Goal: Transaction & Acquisition: Subscribe to service/newsletter

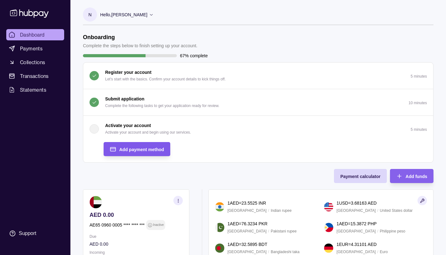
click at [132, 148] on span "Add payment method" at bounding box center [141, 149] width 45 height 5
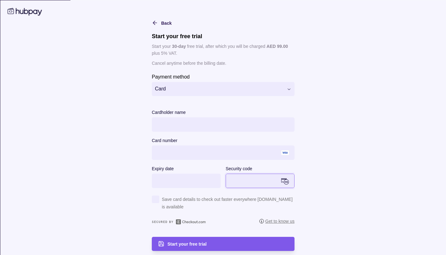
click at [190, 243] on span "Start your free trial" at bounding box center [186, 244] width 39 height 5
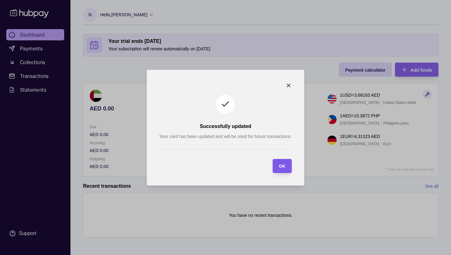
click at [283, 166] on span "OK" at bounding box center [281, 166] width 7 height 5
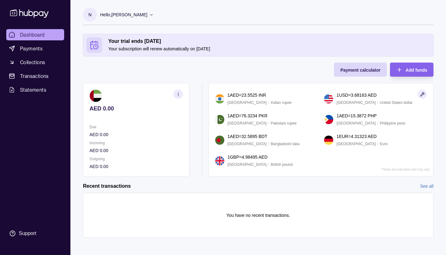
scroll to position [3, 0]
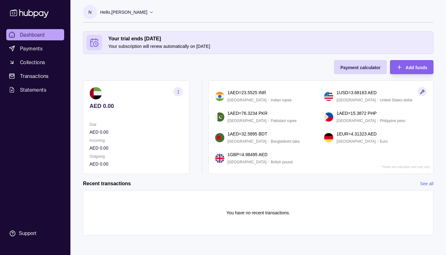
click at [178, 91] on icon "button" at bounding box center [178, 91] width 5 height 5
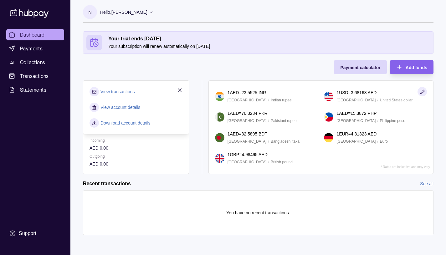
click at [117, 108] on link "View account details" at bounding box center [120, 107] width 40 height 7
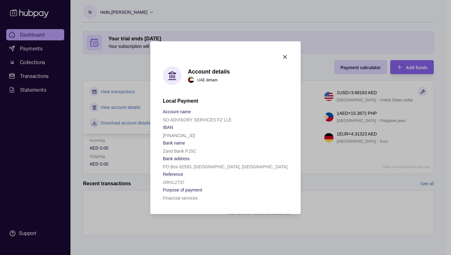
click at [284, 56] on icon "button" at bounding box center [284, 56] width 3 height 3
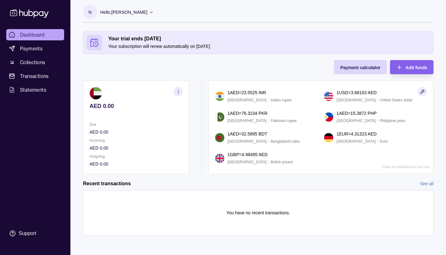
click at [177, 92] on icon "button" at bounding box center [178, 91] width 5 height 5
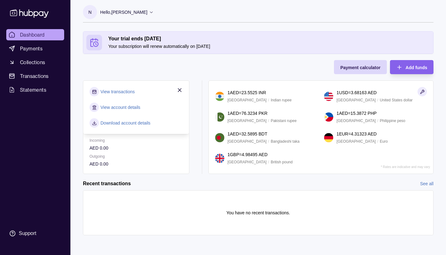
click at [111, 123] on link "Download account details" at bounding box center [125, 123] width 50 height 7
